Goal: Task Accomplishment & Management: Complete application form

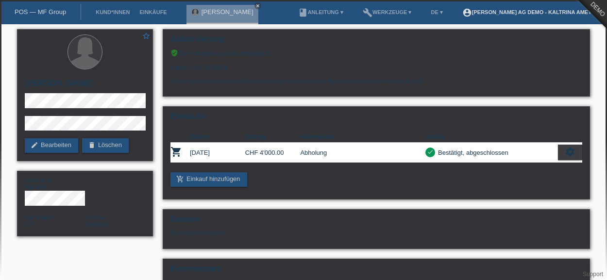
click at [551, 14] on link "account_circle [PERSON_NAME] AG Demo - Kaltrina Ameti ▾" at bounding box center [529, 12] width 145 height 6
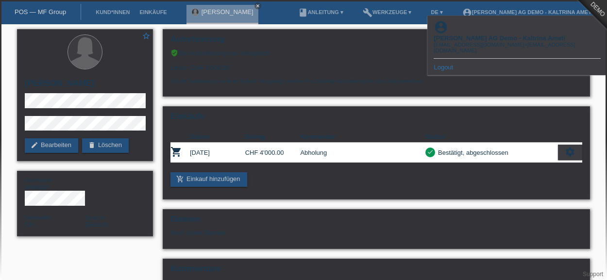
click at [453, 64] on link "Logout" at bounding box center [443, 67] width 19 height 7
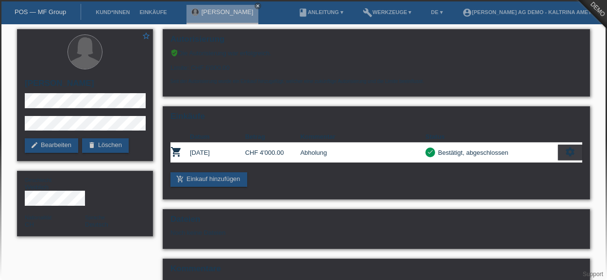
click at [481, 20] on li "account_circle Meiko Heimtierbedarf AG Demo - Kaltrina Ameti ▾" at bounding box center [529, 12] width 145 height 25
click at [482, 13] on link "account_circle Meiko Heimtierbedarf AG Demo - Kaltrina Ameti ▾" at bounding box center [529, 12] width 145 height 6
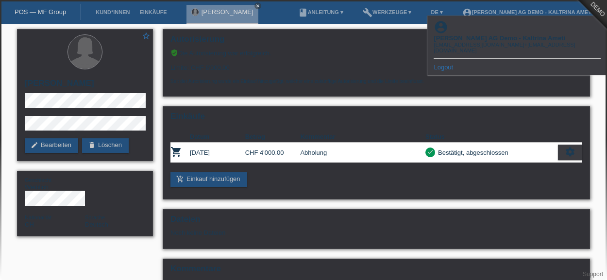
click at [449, 64] on link "Logout" at bounding box center [443, 67] width 19 height 7
click at [441, 64] on link "Logout" at bounding box center [443, 67] width 19 height 7
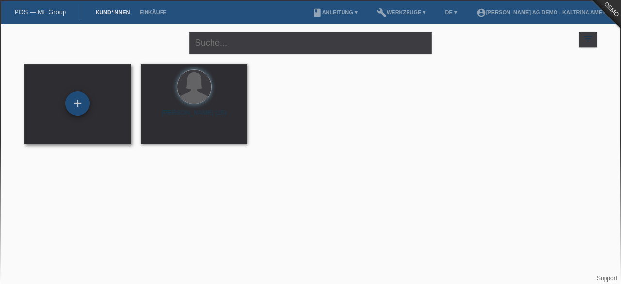
click at [86, 101] on div "+" at bounding box center [78, 103] width 24 height 24
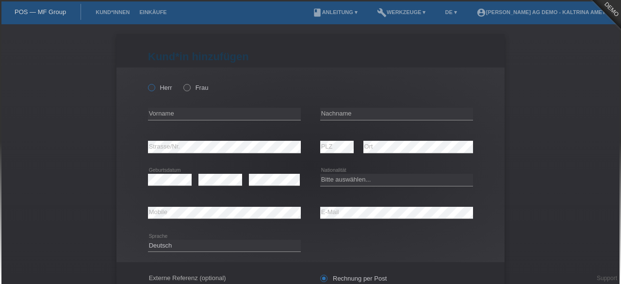
click at [157, 86] on label "Herr" at bounding box center [160, 87] width 24 height 7
click at [154, 86] on input "Herr" at bounding box center [151, 87] width 6 height 6
radio input "true"
click at [168, 116] on input "text" at bounding box center [224, 114] width 153 height 12
type input "Hans"
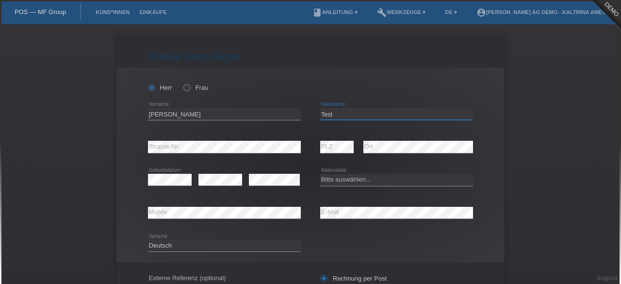
type input "Test"
select select "CH"
click at [255, 185] on icon at bounding box center [274, 185] width 51 height 0
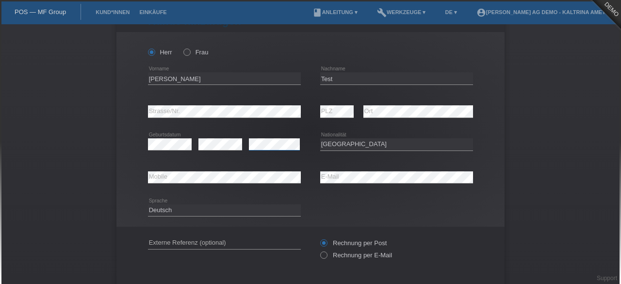
scroll to position [36, 0]
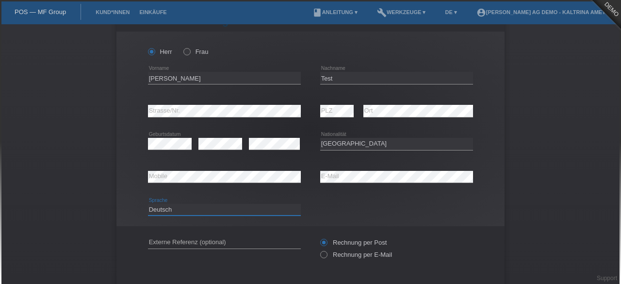
click at [229, 206] on select "Deutsch Français Italiano English" at bounding box center [224, 210] width 153 height 12
click at [148, 204] on select "Deutsch Français Italiano English" at bounding box center [224, 210] width 153 height 12
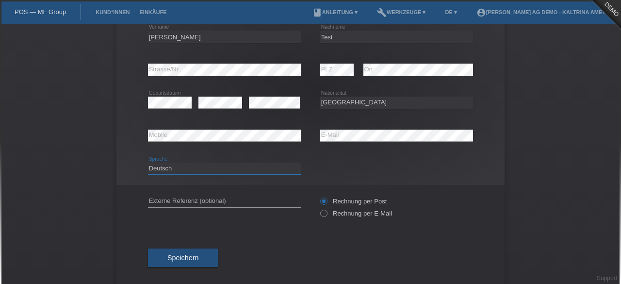
scroll to position [88, 0]
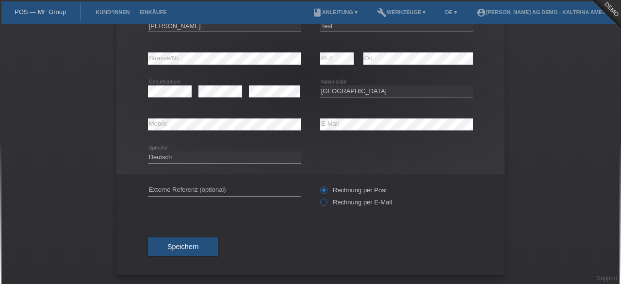
click at [353, 200] on label "Rechnung per E-Mail" at bounding box center [356, 202] width 72 height 7
click at [327, 200] on input "Rechnung per E-Mail" at bounding box center [323, 205] width 6 height 12
radio input "true"
click at [215, 186] on input "text" at bounding box center [224, 190] width 153 height 12
click at [161, 242] on button "Speichern" at bounding box center [183, 246] width 70 height 18
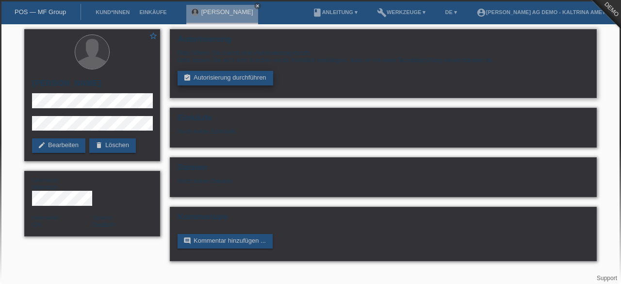
click at [263, 75] on link "assignment_turned_in Autorisierung durchführen" at bounding box center [226, 78] width 96 height 15
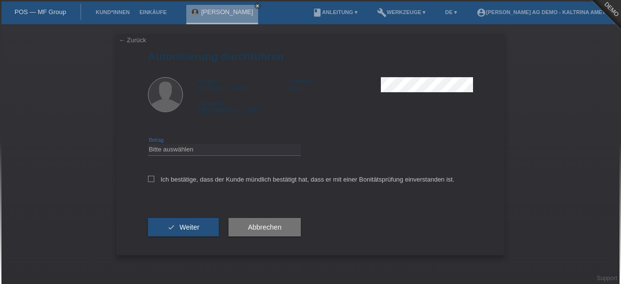
click at [230, 148] on select "Bitte auswählen CHF 1.00 - CHF 499.00 CHF 500.00 - CHF 1'999.00 CHF 2'000.00 - …" at bounding box center [224, 150] width 153 height 12
select select "1"
click at [148, 144] on select "Bitte auswählen CHF 1.00 - CHF 499.00 CHF 500.00 - CHF 1'999.00 CHF 2'000.00 - …" at bounding box center [224, 150] width 153 height 12
click at [150, 181] on icon at bounding box center [151, 179] width 6 height 6
click at [150, 181] on input "Ich bestätige, dass der Kunde mündlich bestätigt hat, dass er mit einer Bonität…" at bounding box center [151, 179] width 6 height 6
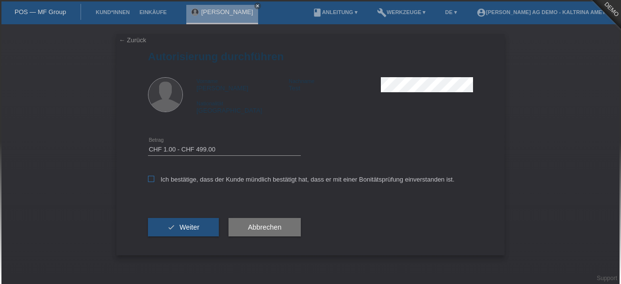
checkbox input "true"
click at [194, 230] on span "Weiter" at bounding box center [190, 227] width 20 height 8
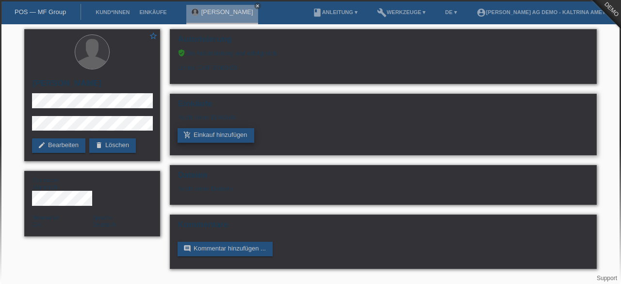
click at [234, 139] on link "add_shopping_cart Einkauf hinzufügen" at bounding box center [216, 135] width 77 height 15
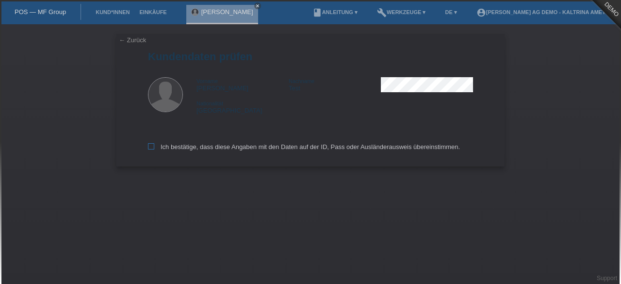
click at [151, 149] on icon at bounding box center [151, 146] width 6 height 6
click at [151, 149] on input "Ich bestätige, dass diese Angaben mit den Daten auf der ID, Pass oder Ausländer…" at bounding box center [151, 146] width 6 height 6
checkbox input "true"
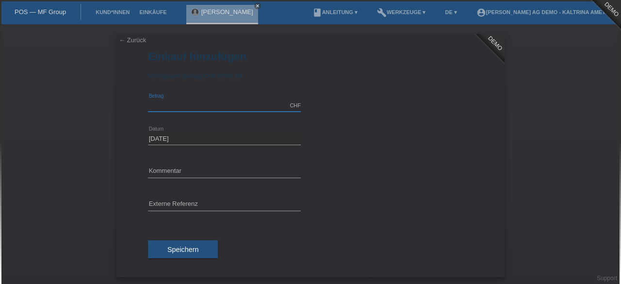
click at [221, 108] on input "text" at bounding box center [224, 106] width 153 height 12
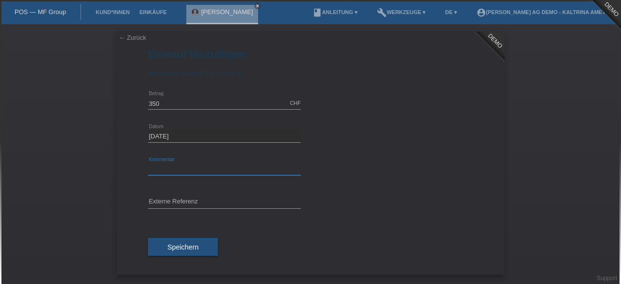
type input "350.00"
click at [173, 169] on input "text" at bounding box center [224, 169] width 153 height 12
type input "Abholung morgen"
click at [168, 192] on div "error Externe Referenz" at bounding box center [224, 202] width 153 height 33
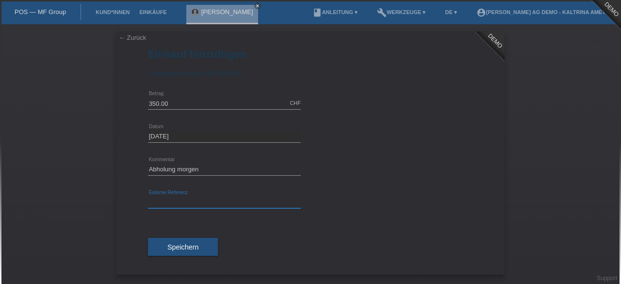
click at [170, 200] on input "text" at bounding box center [224, 202] width 153 height 12
type input "fekgsioggio"
click at [183, 249] on span "Speichern" at bounding box center [183, 247] width 31 height 8
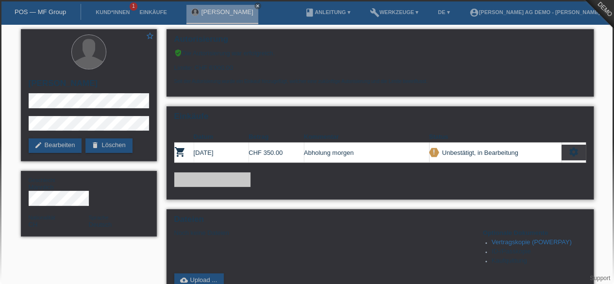
click at [570, 156] on icon "settings" at bounding box center [574, 152] width 11 height 11
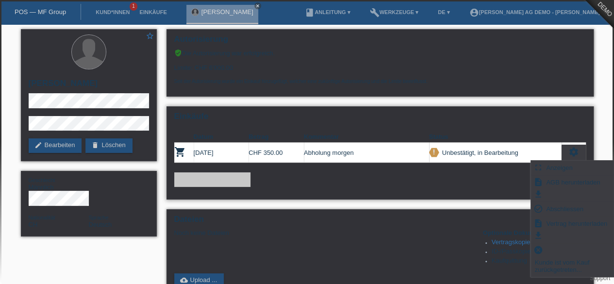
click at [570, 156] on icon "settings" at bounding box center [574, 152] width 11 height 11
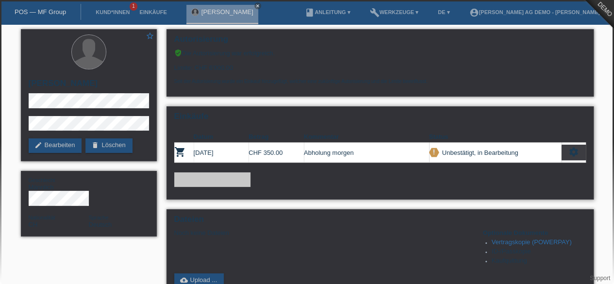
click at [576, 154] on icon "settings" at bounding box center [574, 152] width 11 height 11
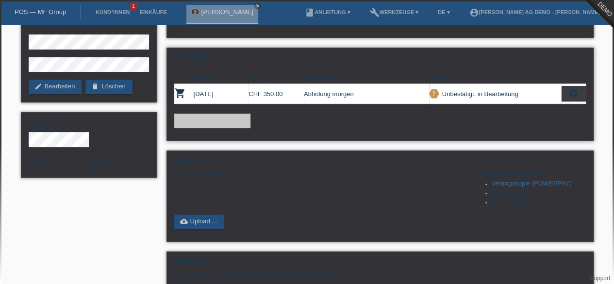
scroll to position [59, 0]
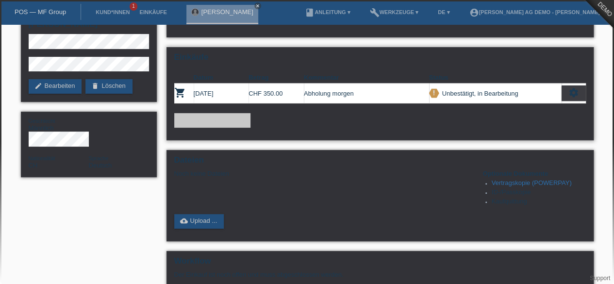
click at [574, 96] on icon "settings" at bounding box center [574, 92] width 11 height 11
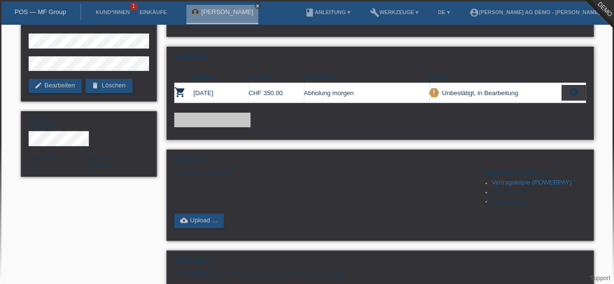
scroll to position [60, 0]
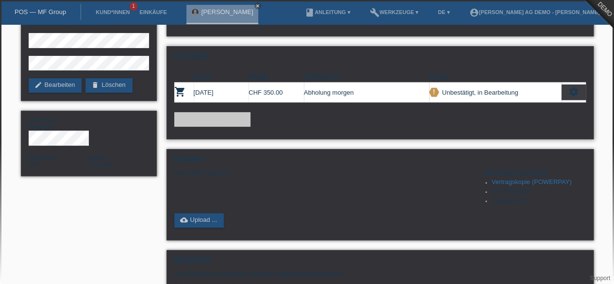
click at [575, 91] on icon "settings" at bounding box center [574, 91] width 11 height 11
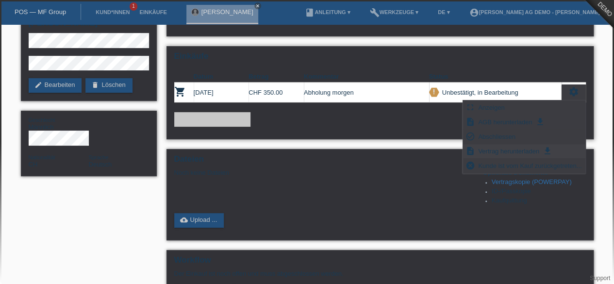
click at [481, 151] on span "Vertrag herunterladen" at bounding box center [509, 151] width 64 height 12
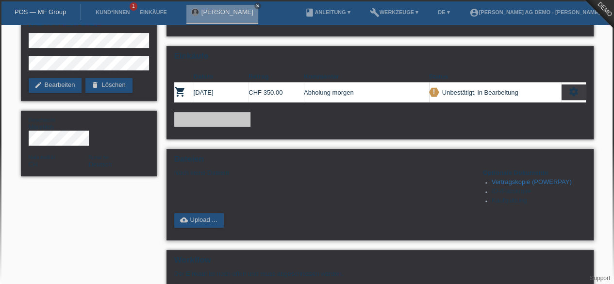
click at [213, 213] on div "Dateien Noch keine Dateien Optionale Dokumente Vertragskopie (POWERPAY) ID-/Pas…" at bounding box center [380, 194] width 427 height 91
click at [211, 222] on link "cloud_upload Upload ..." at bounding box center [199, 220] width 50 height 15
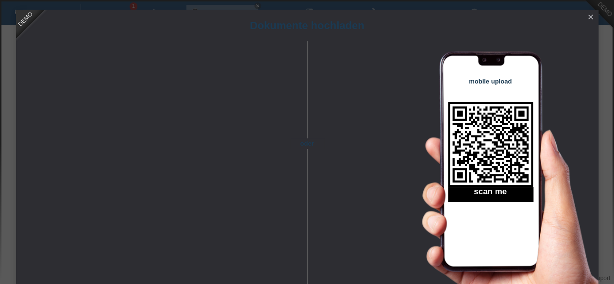
click at [591, 20] on icon "close" at bounding box center [591, 17] width 8 height 8
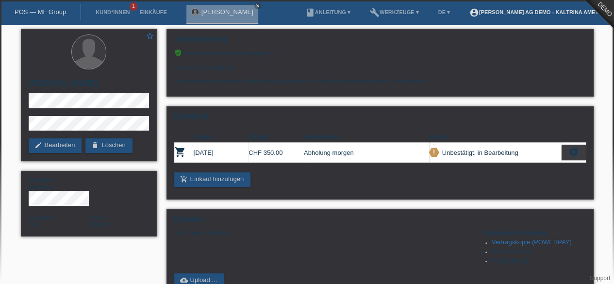
click at [513, 12] on link "account_circle [PERSON_NAME] AG Demo - Kaltrina Ameti ▾" at bounding box center [537, 12] width 145 height 6
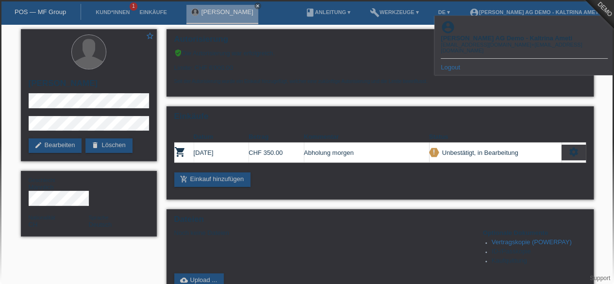
click at [455, 64] on link "Logout" at bounding box center [450, 67] width 19 height 7
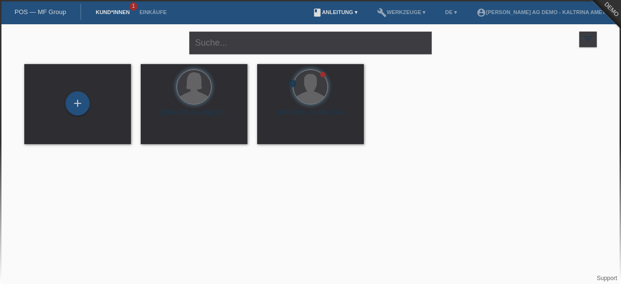
click at [318, 13] on link "book Anleitung ▾" at bounding box center [335, 12] width 55 height 6
click at [324, 37] on link "Anleitung ohne KKG" at bounding box center [299, 37] width 57 height 7
